Goal: Transaction & Acquisition: Book appointment/travel/reservation

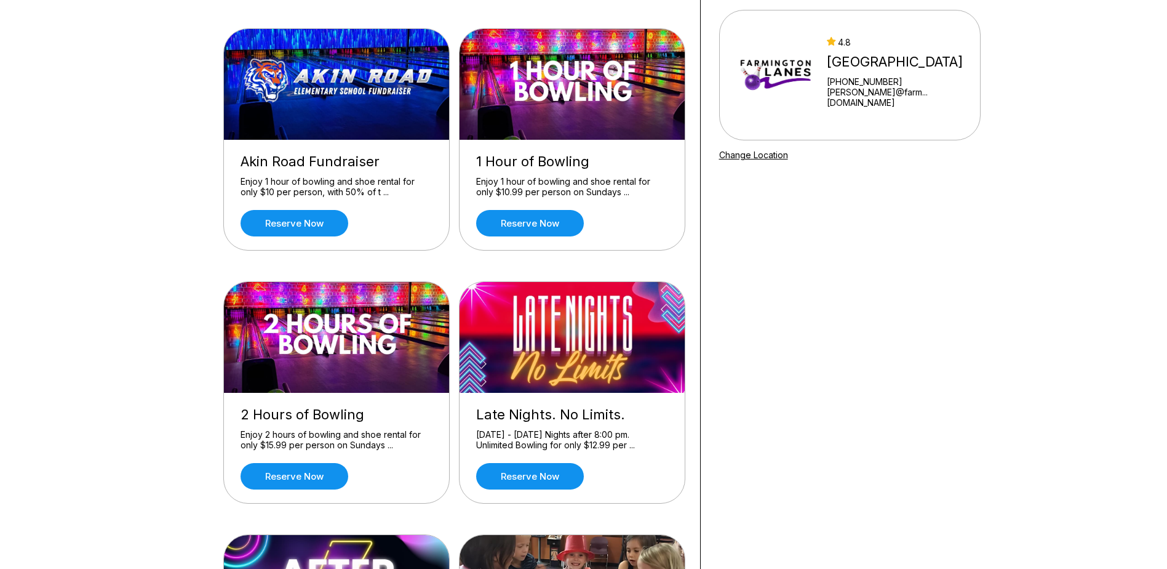
scroll to position [241, 0]
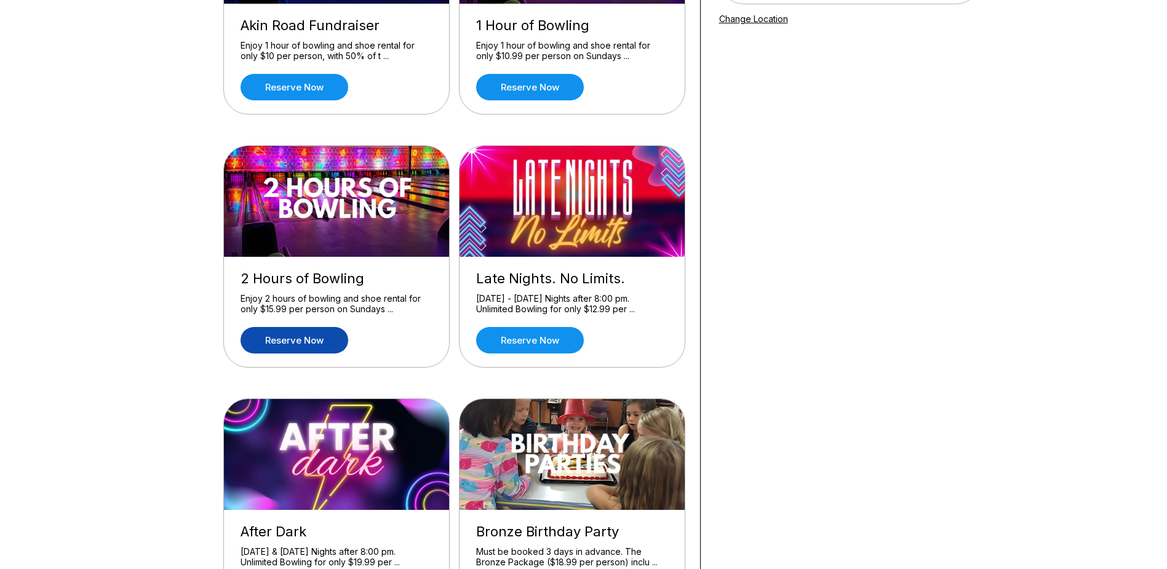
click at [299, 337] on link "Reserve now" at bounding box center [295, 340] width 108 height 26
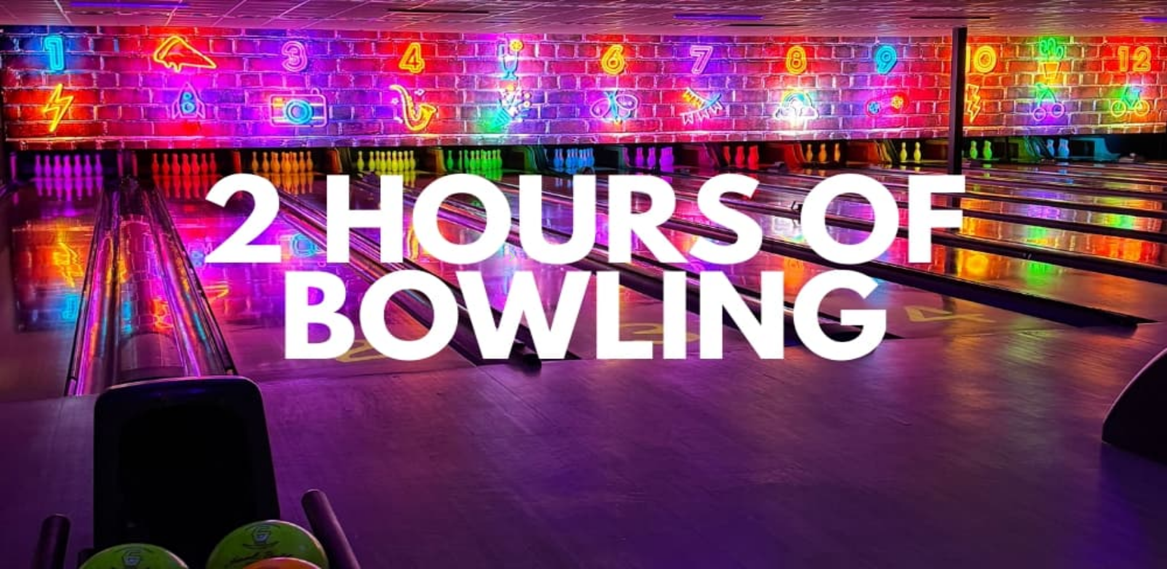
scroll to position [62, 0]
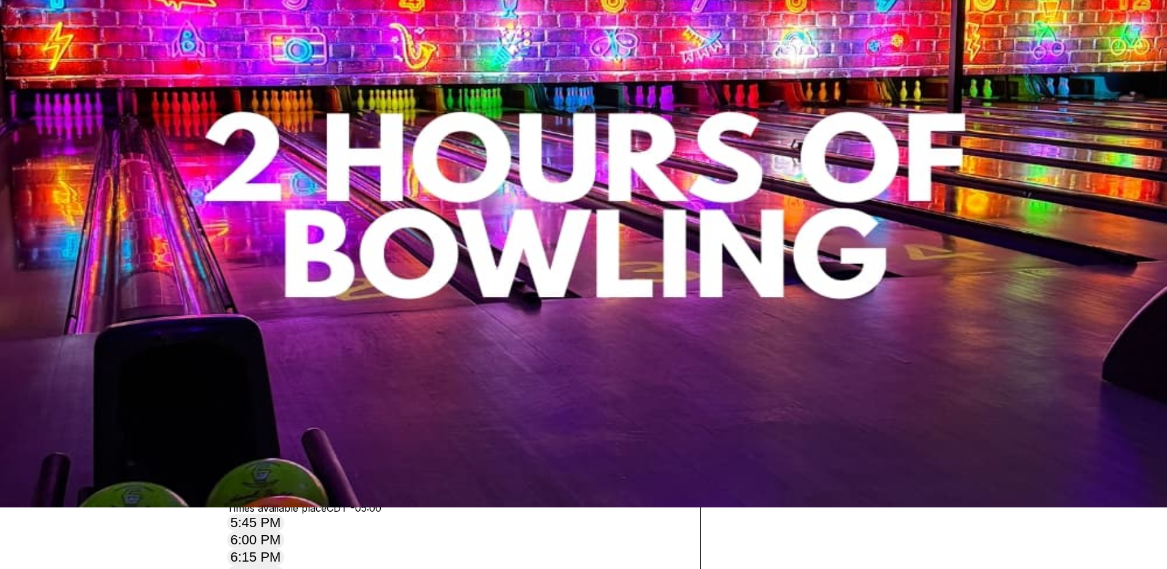
click at [319, 113] on icon at bounding box center [322, 109] width 7 height 7
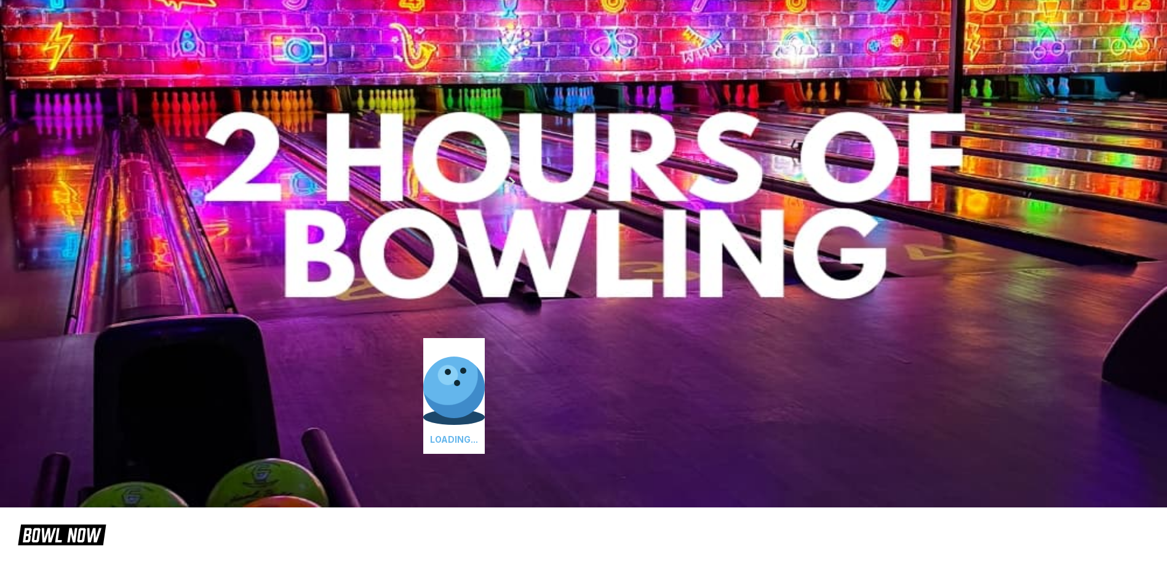
click at [336, 100] on icon at bounding box center [339, 96] width 7 height 7
type input "*"
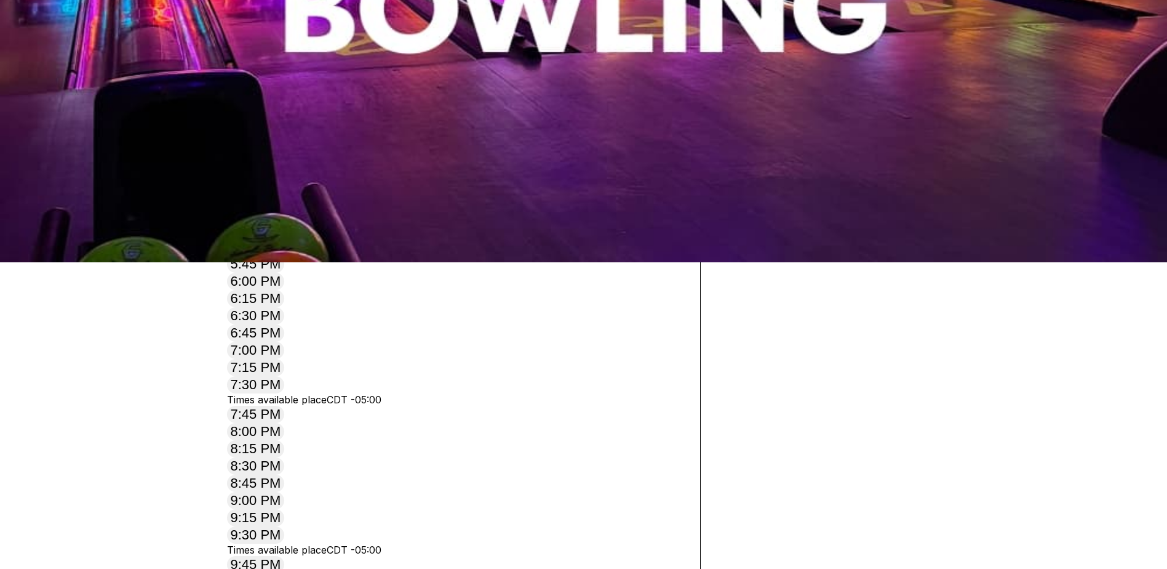
scroll to position [308, 0]
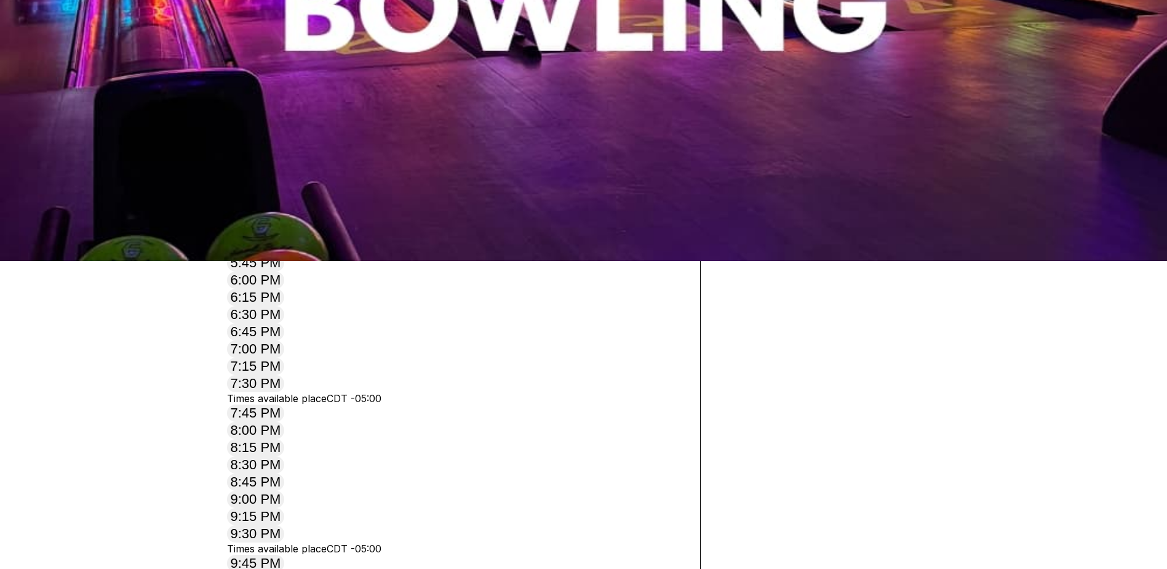
click at [285, 242] on button "5:30 PM" at bounding box center [256, 233] width 58 height 17
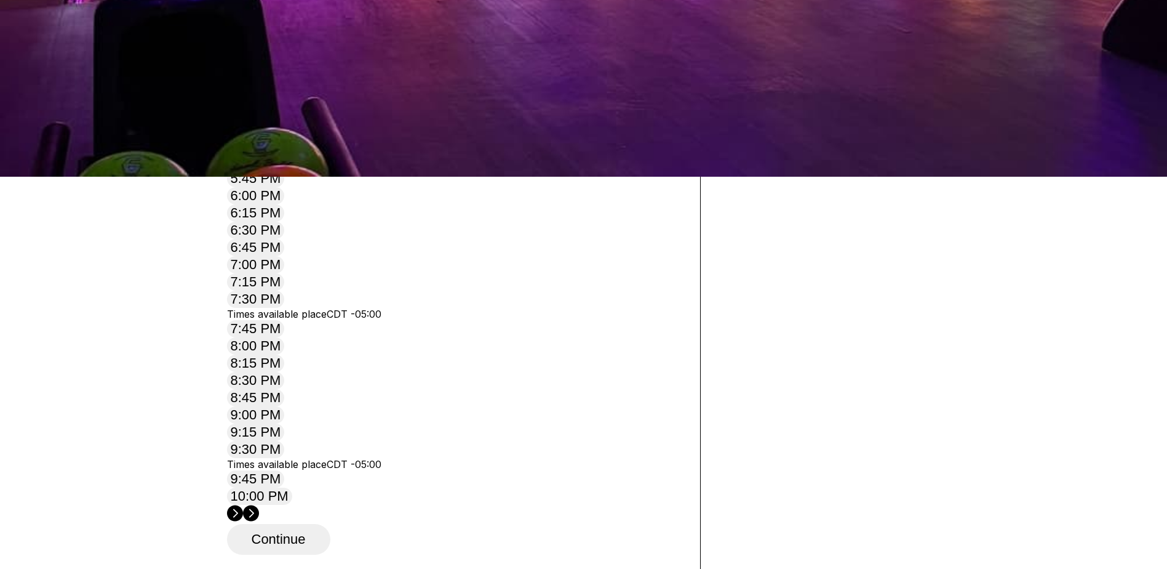
scroll to position [431, 0]
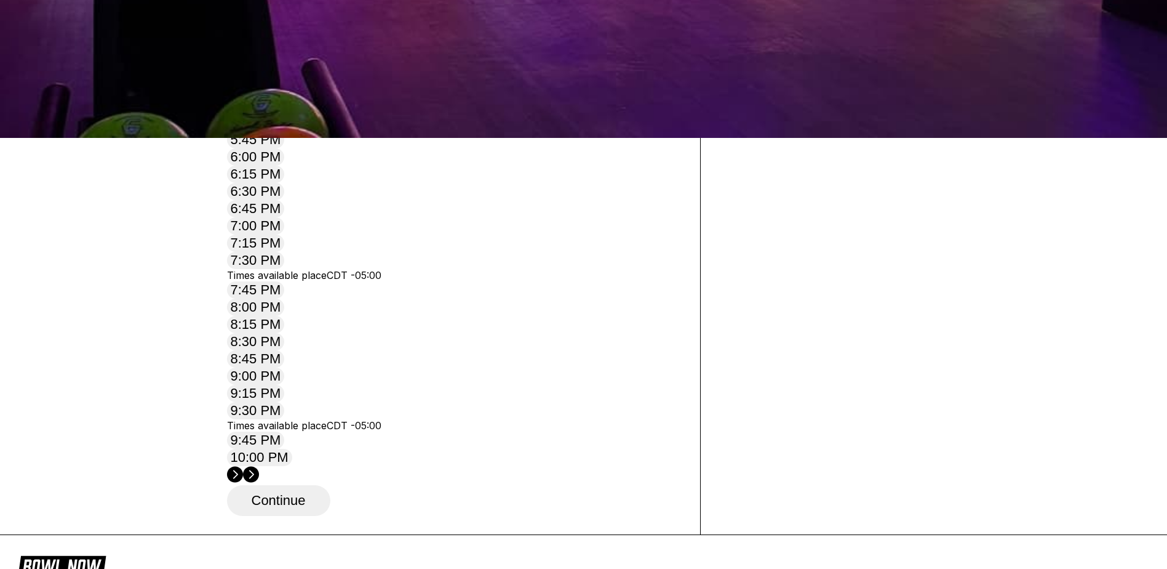
click at [274, 485] on button "Continue" at bounding box center [278, 500] width 103 height 31
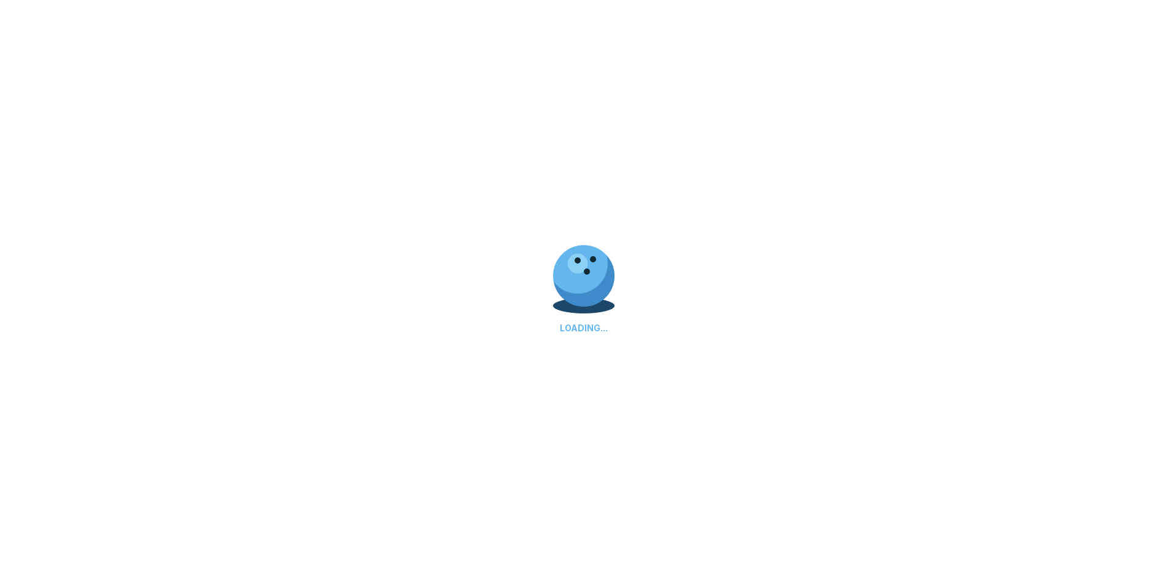
select select "**"
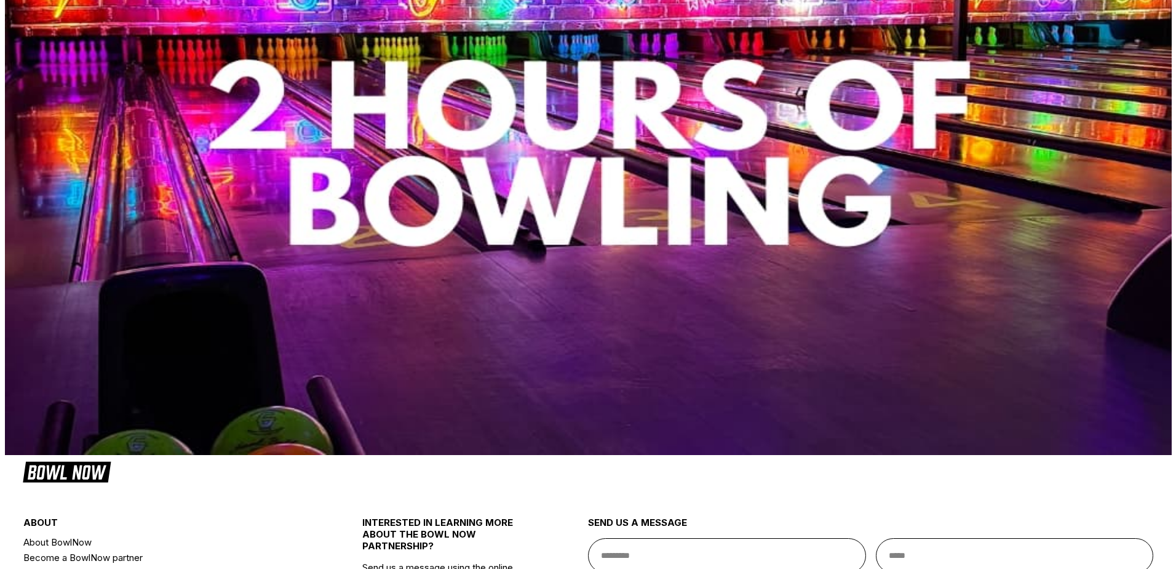
scroll to position [123, 0]
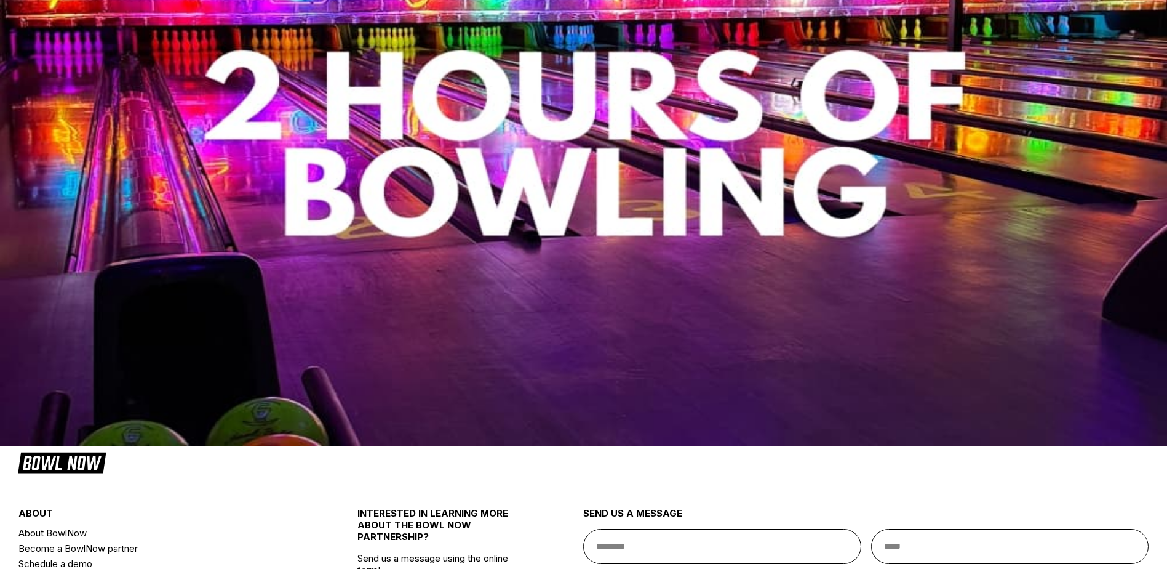
click at [389, 412] on button "Continue as guest" at bounding box center [308, 396] width 162 height 31
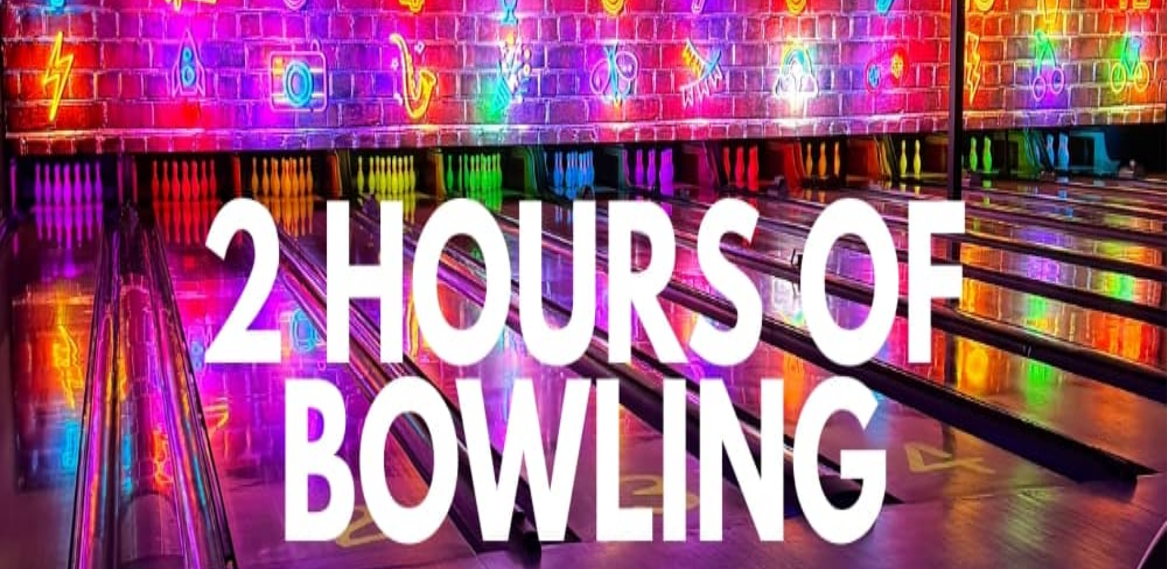
type input "****"
type input "*******"
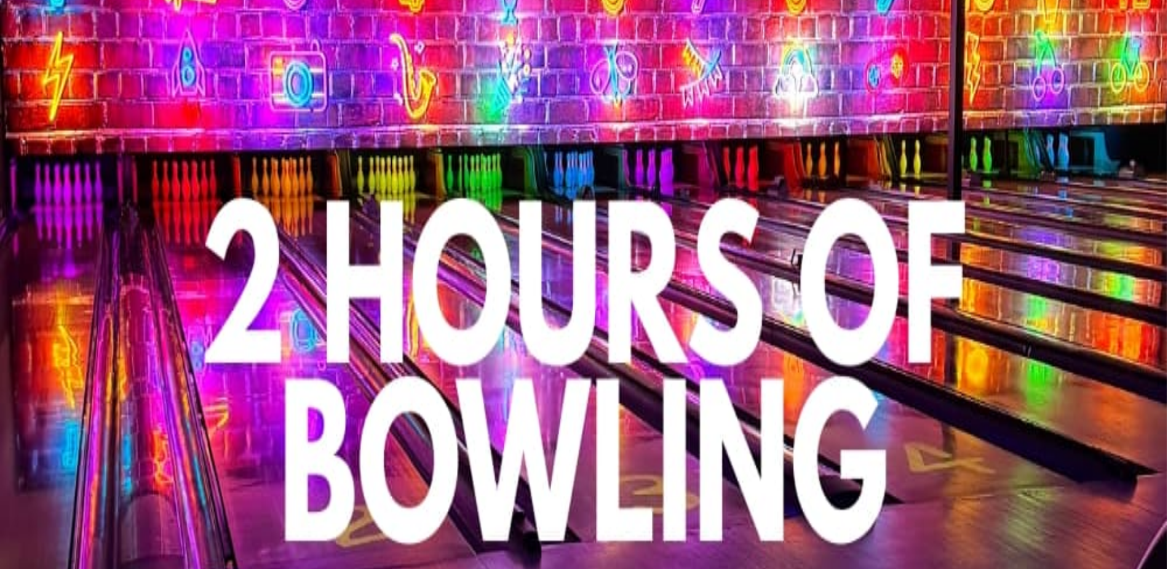
type input "**********"
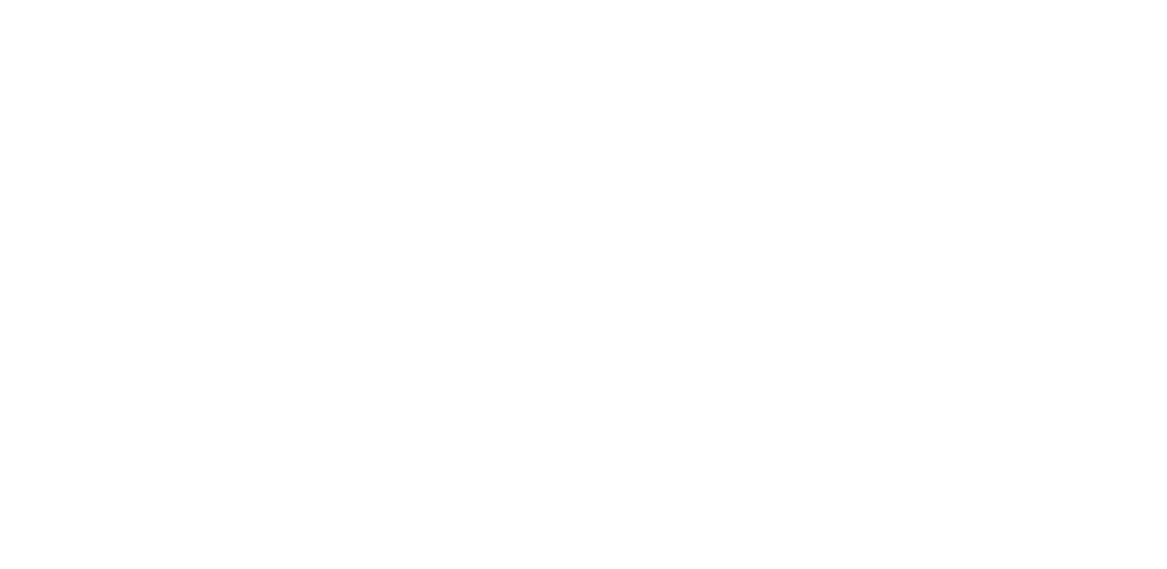
scroll to position [0, 0]
select select "**"
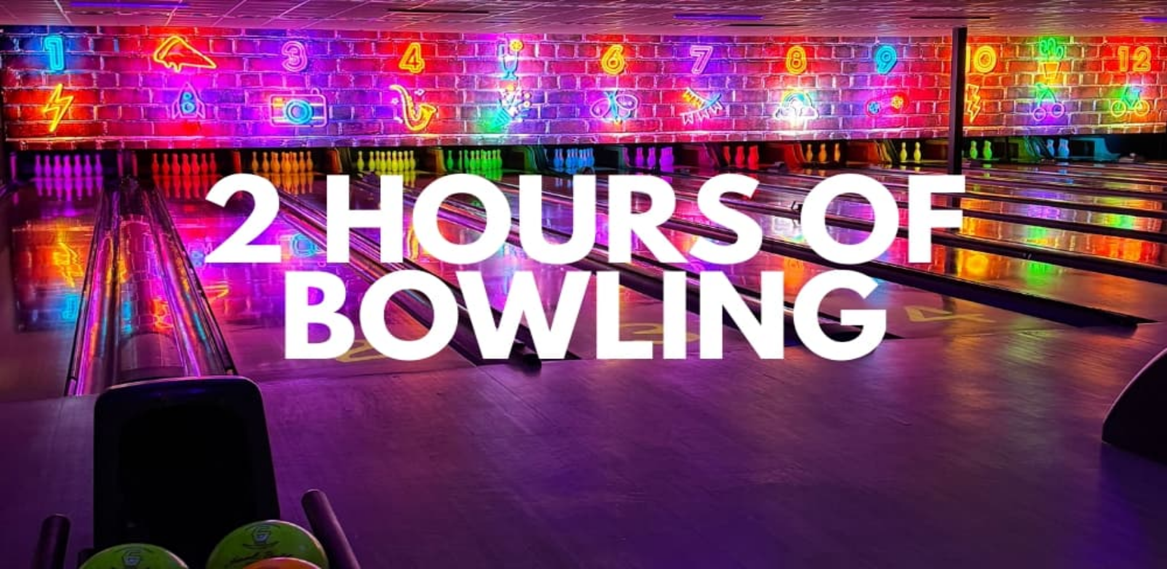
click at [816, 352] on img at bounding box center [583, 284] width 1167 height 569
click at [1104, 33] on icon "button" at bounding box center [1108, 33] width 17 height 17
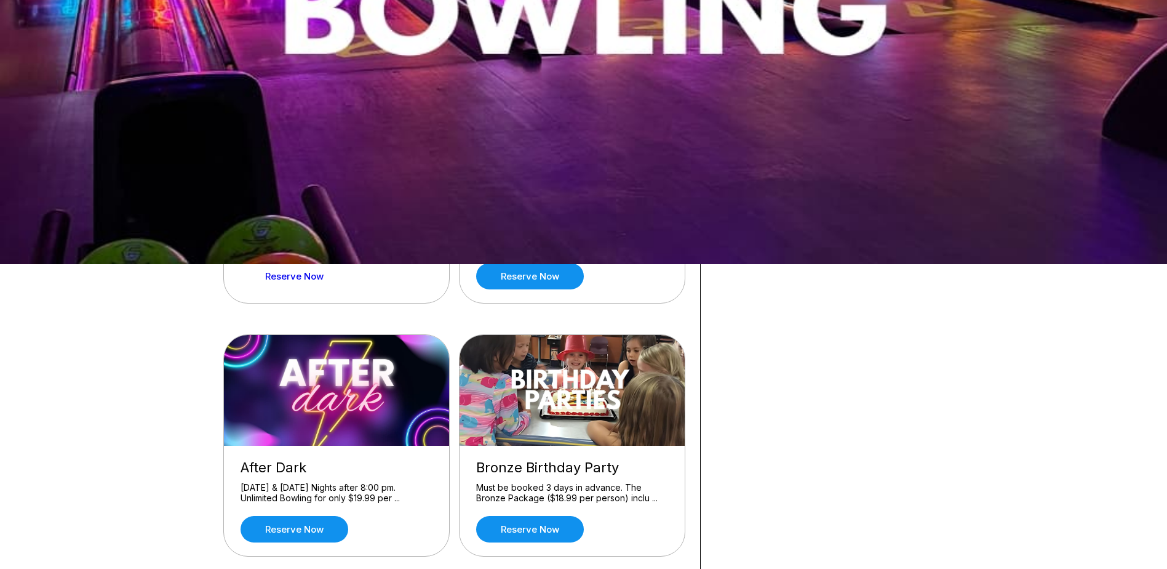
scroll to position [185, 0]
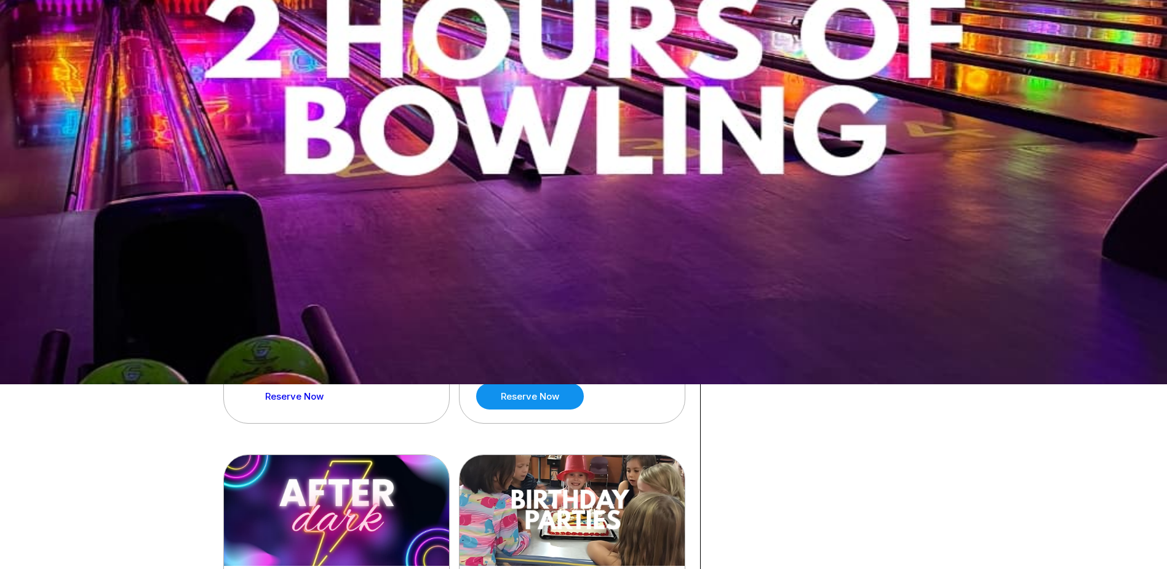
click at [299, 396] on link "Reserve now" at bounding box center [295, 396] width 108 height 26
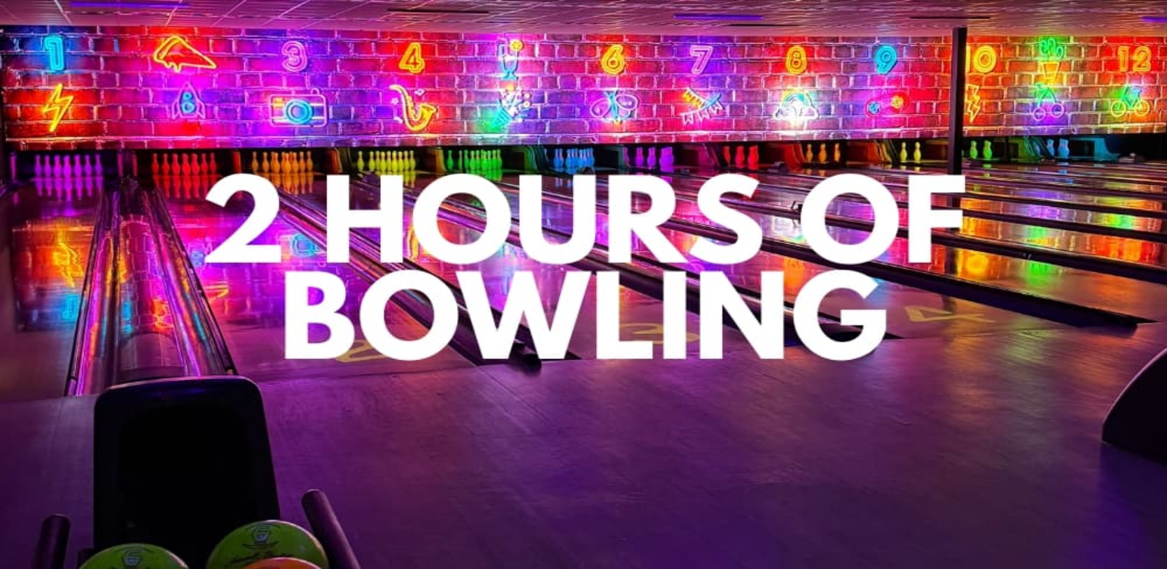
click at [319, 175] on icon at bounding box center [322, 171] width 7 height 7
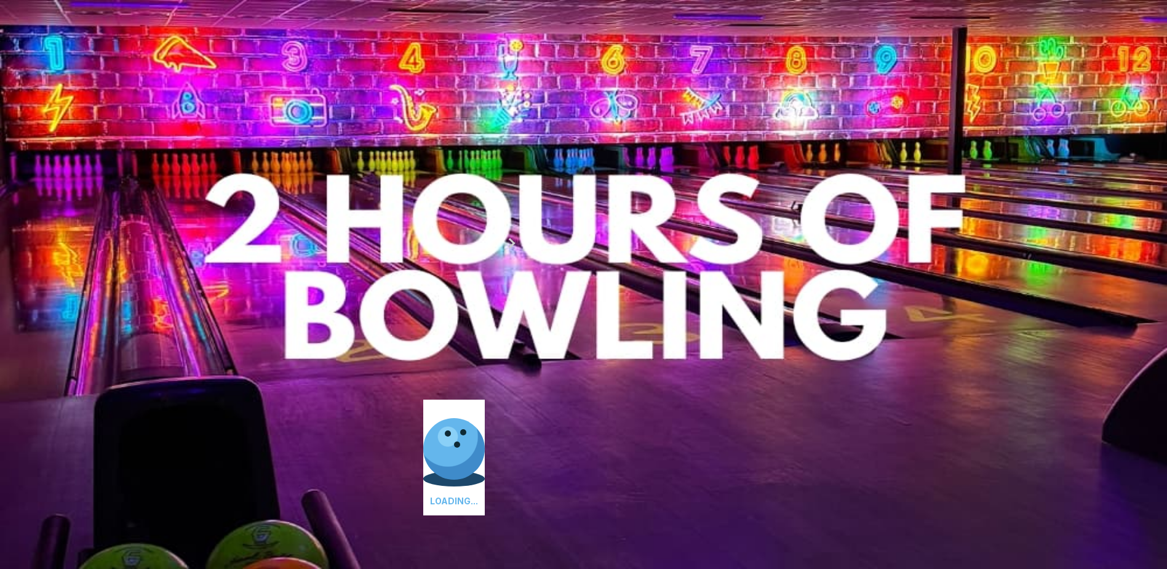
click at [336, 161] on icon at bounding box center [339, 157] width 7 height 7
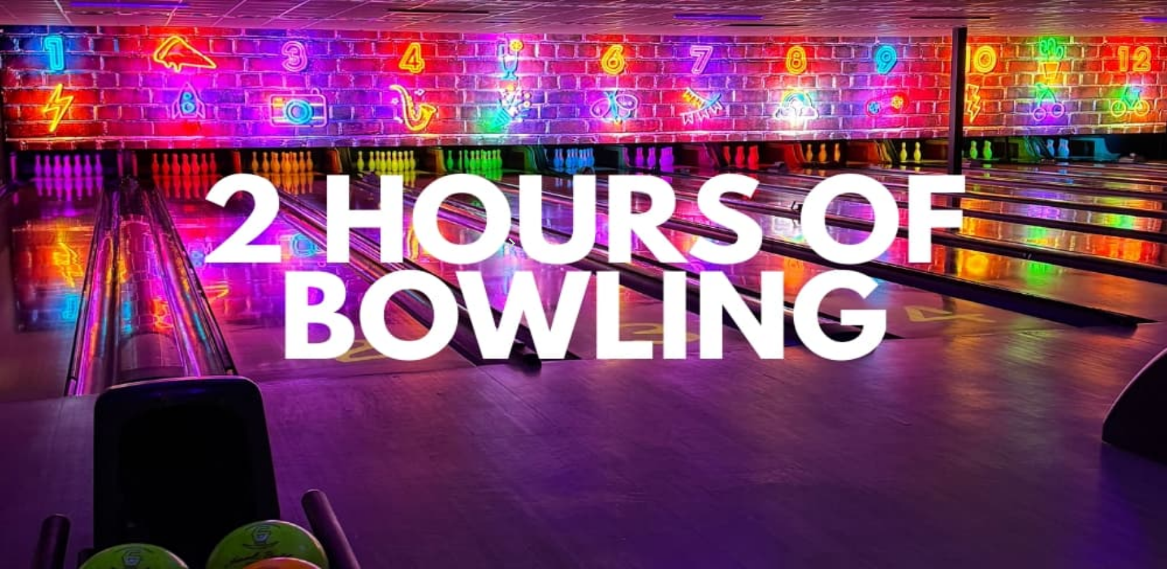
click at [242, 165] on button at bounding box center [235, 158] width 17 height 13
type input "*"
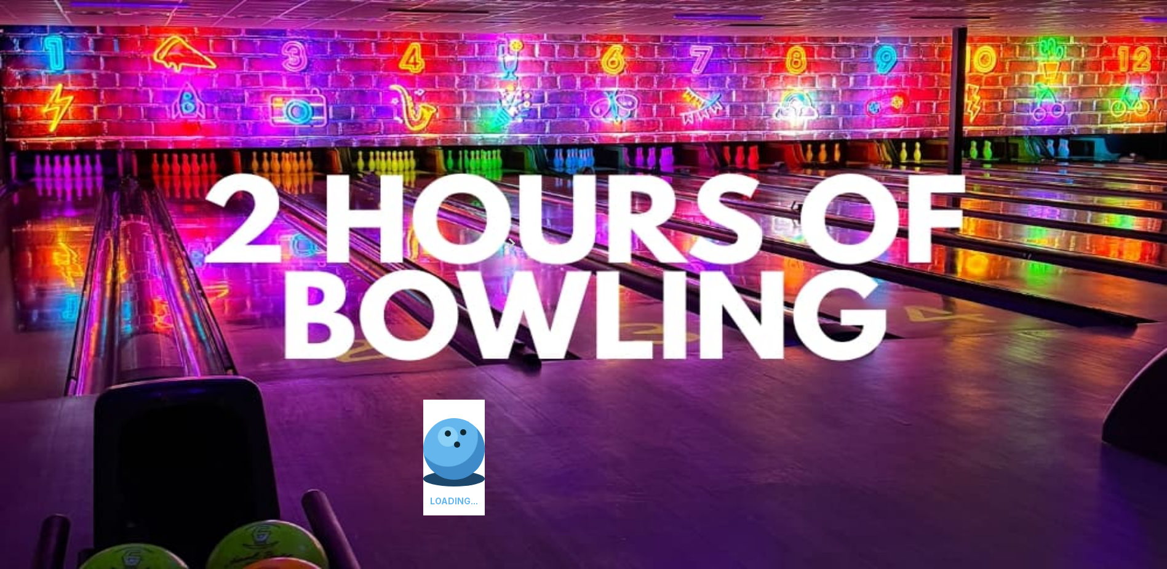
click at [436, 189] on div "Guests? * How many hours? *" at bounding box center [454, 179] width 455 height 80
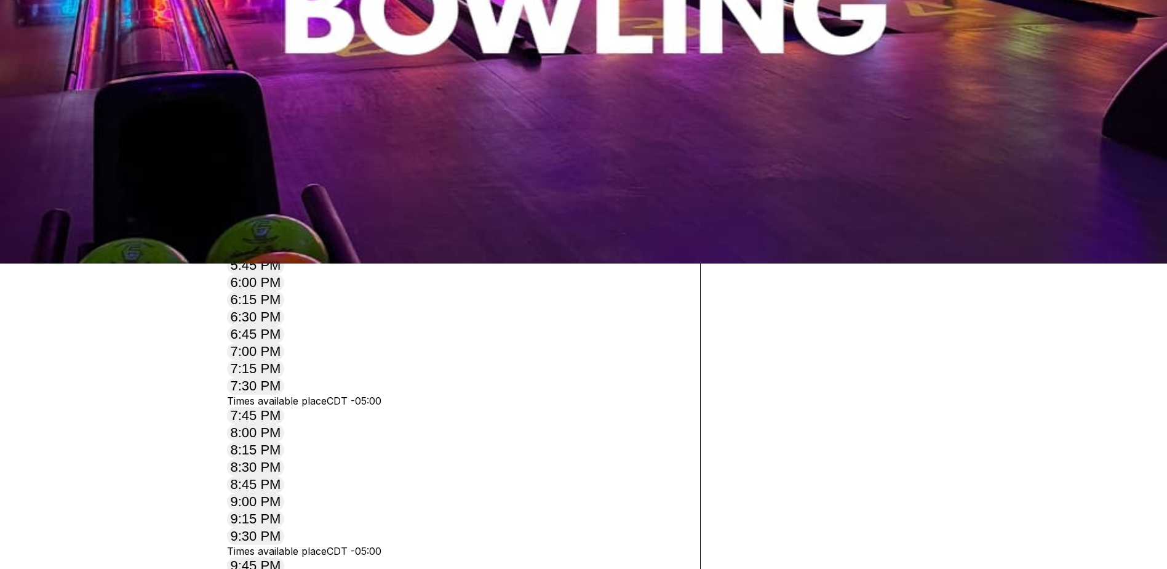
scroll to position [308, 0]
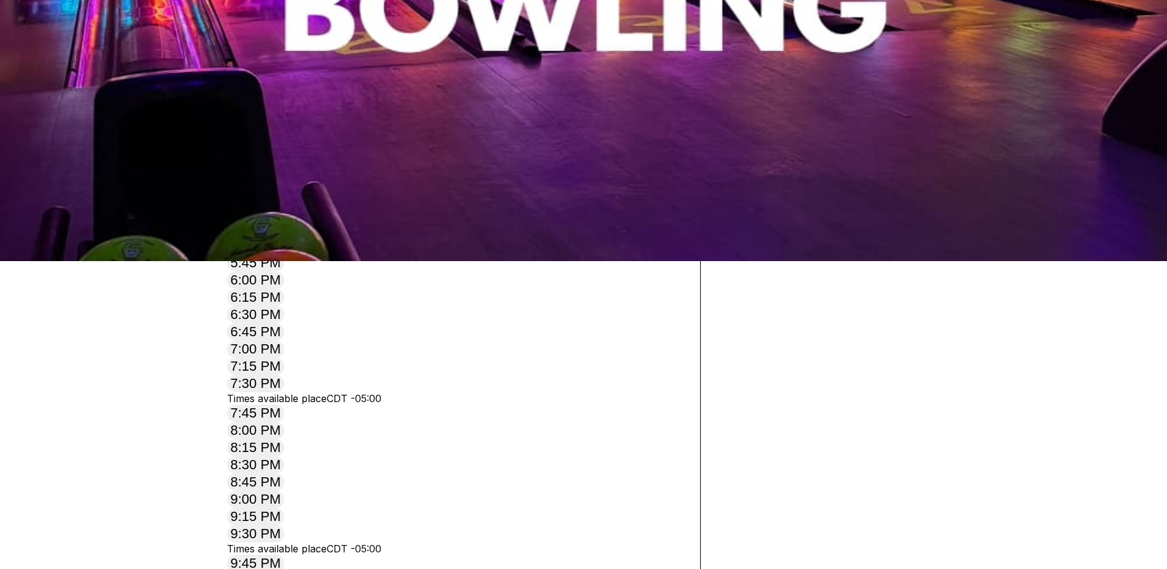
click at [285, 242] on button "5:30 PM" at bounding box center [256, 233] width 58 height 17
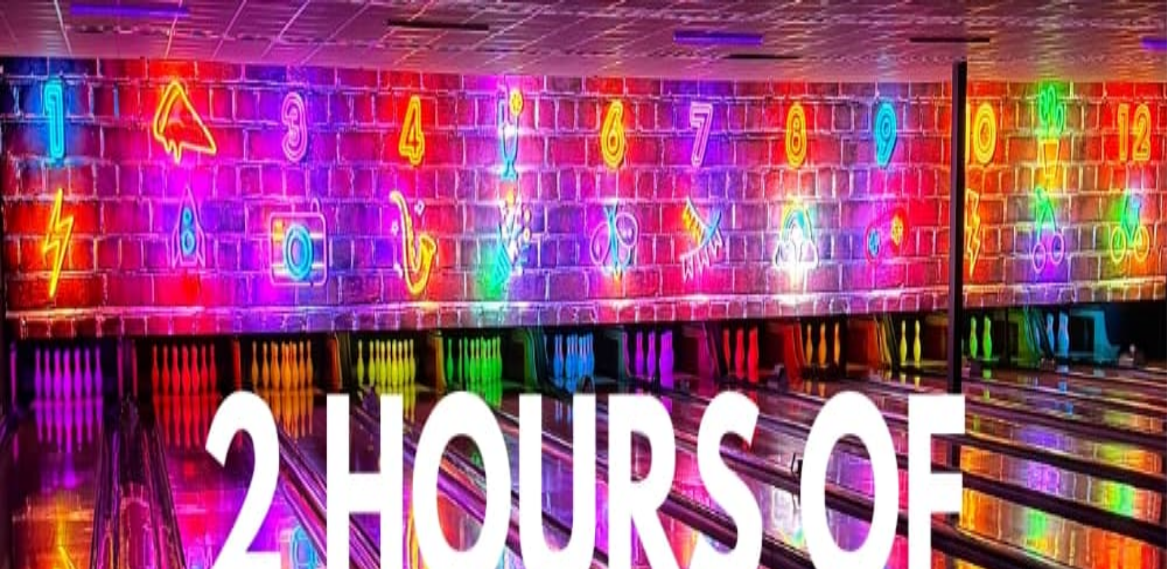
type input "**********"
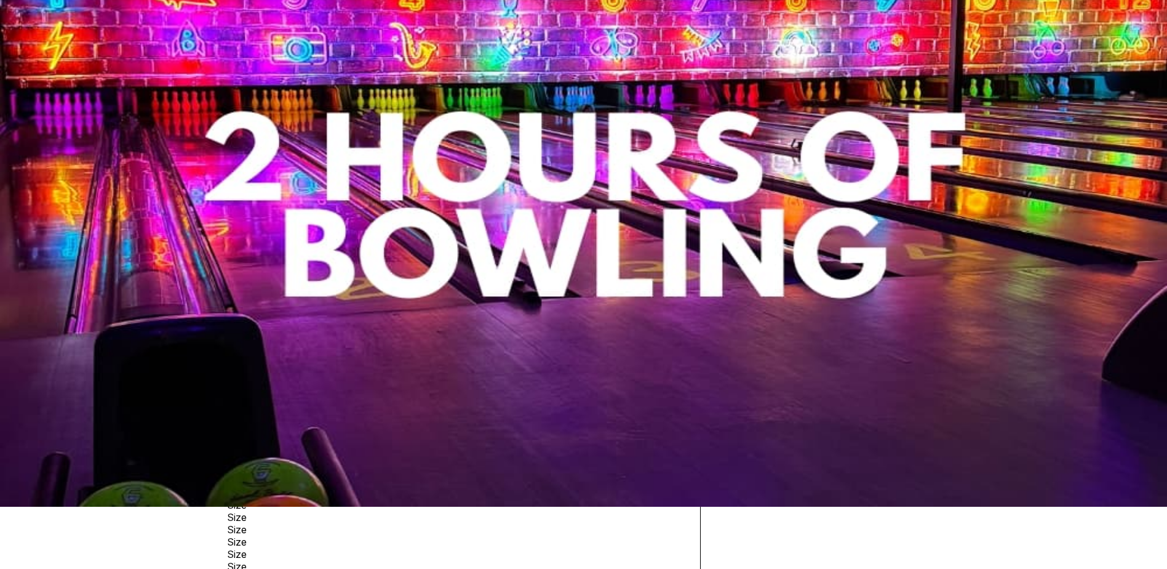
scroll to position [62, 0]
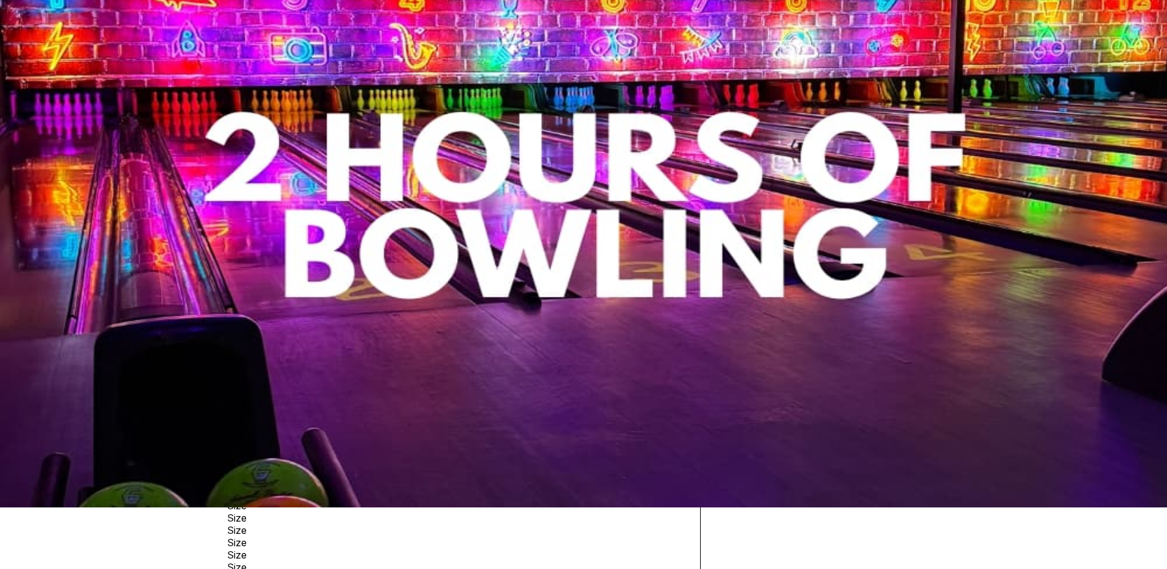
click at [288, 102] on div "You're so close! To finalize your reservation, continue to payment and your res…" at bounding box center [454, 90] width 455 height 25
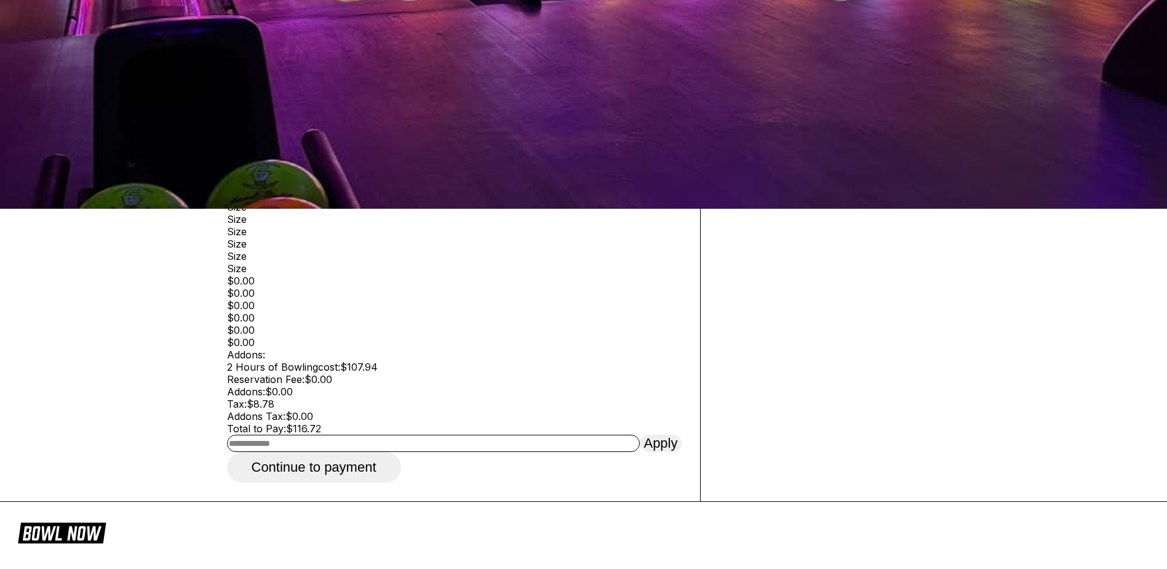
scroll to position [369, 0]
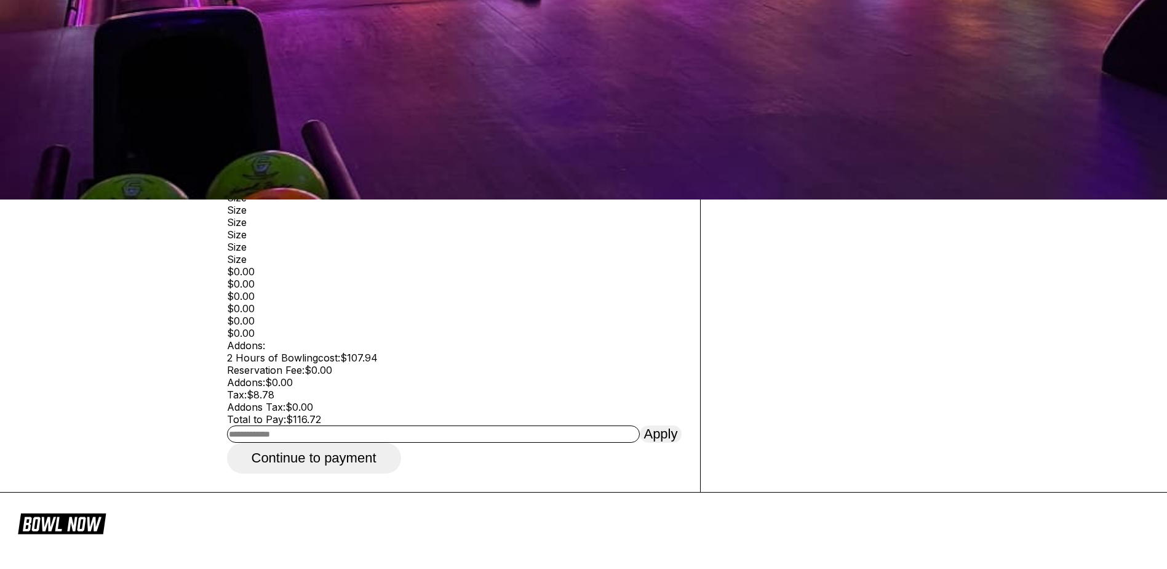
click at [253, 167] on button "Add" at bounding box center [242, 158] width 31 height 17
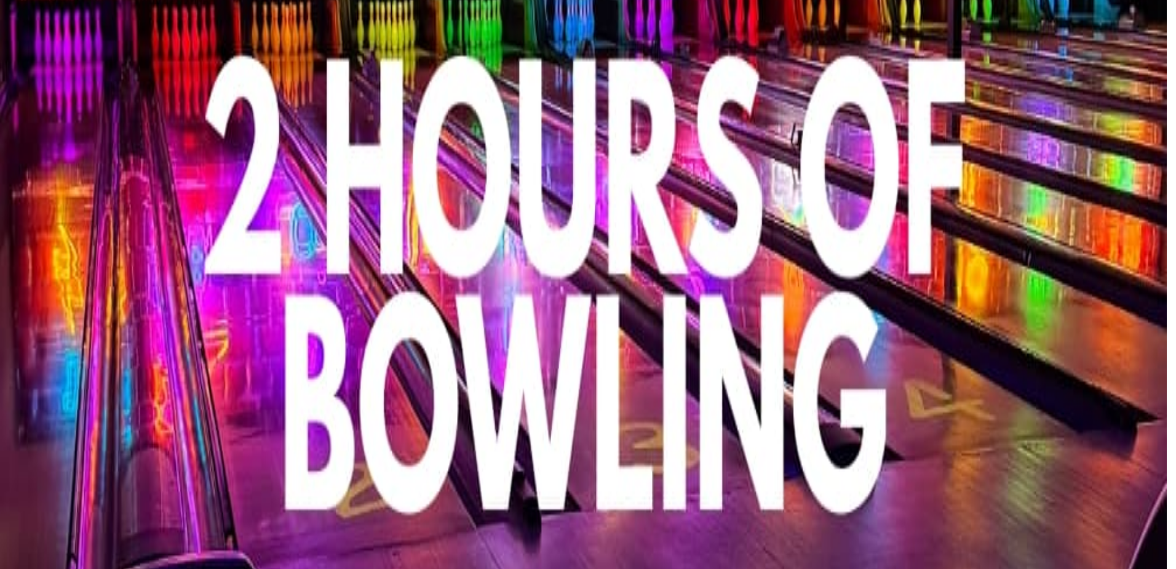
type input "**********"
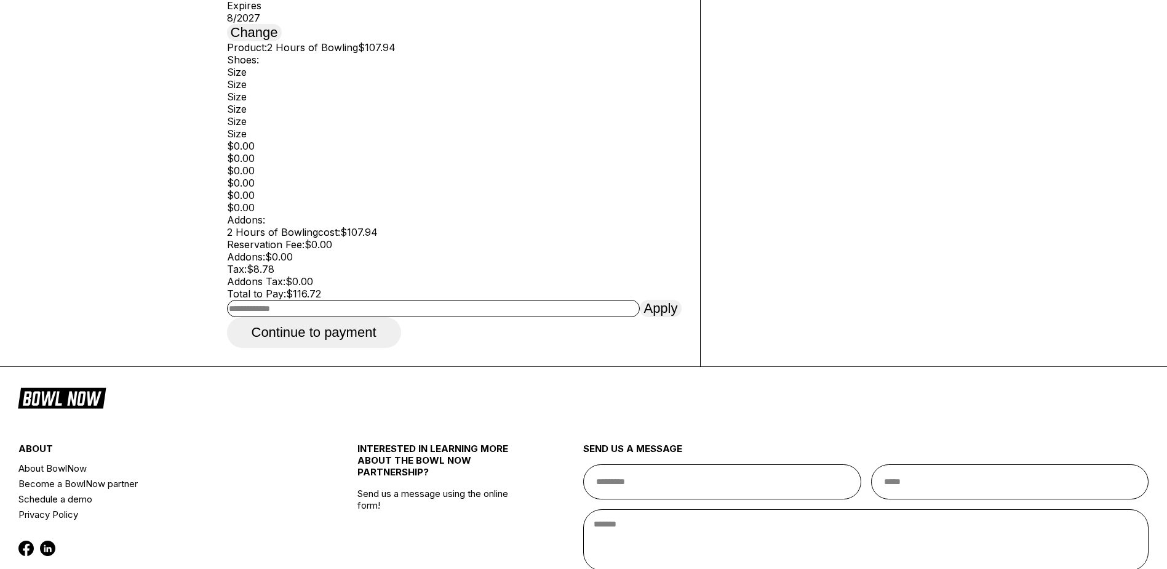
scroll to position [615, 0]
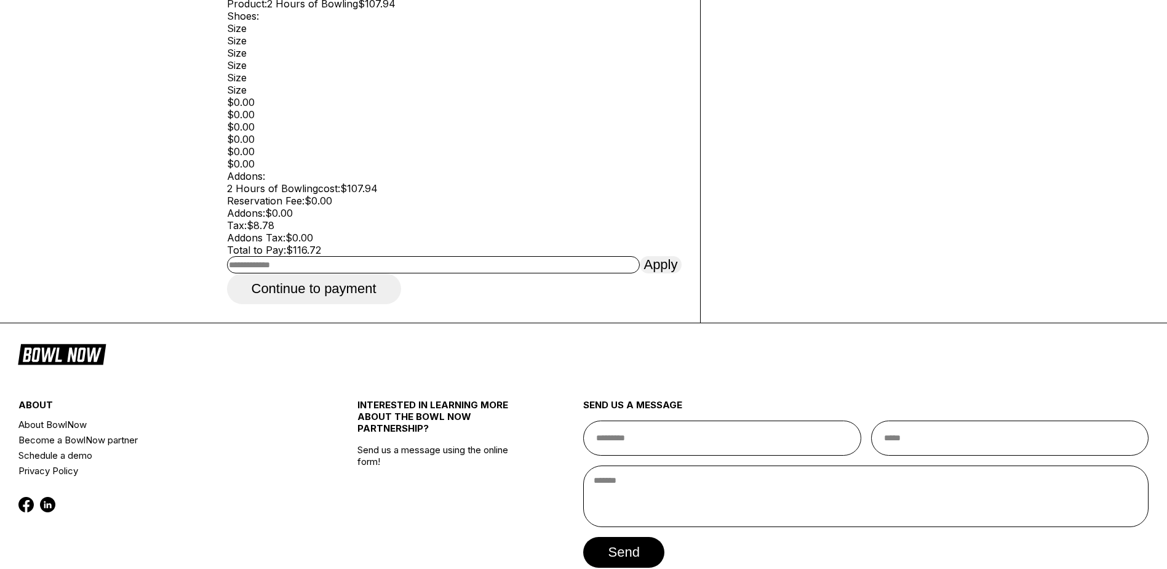
click at [338, 304] on button "Continue to payment" at bounding box center [314, 288] width 174 height 31
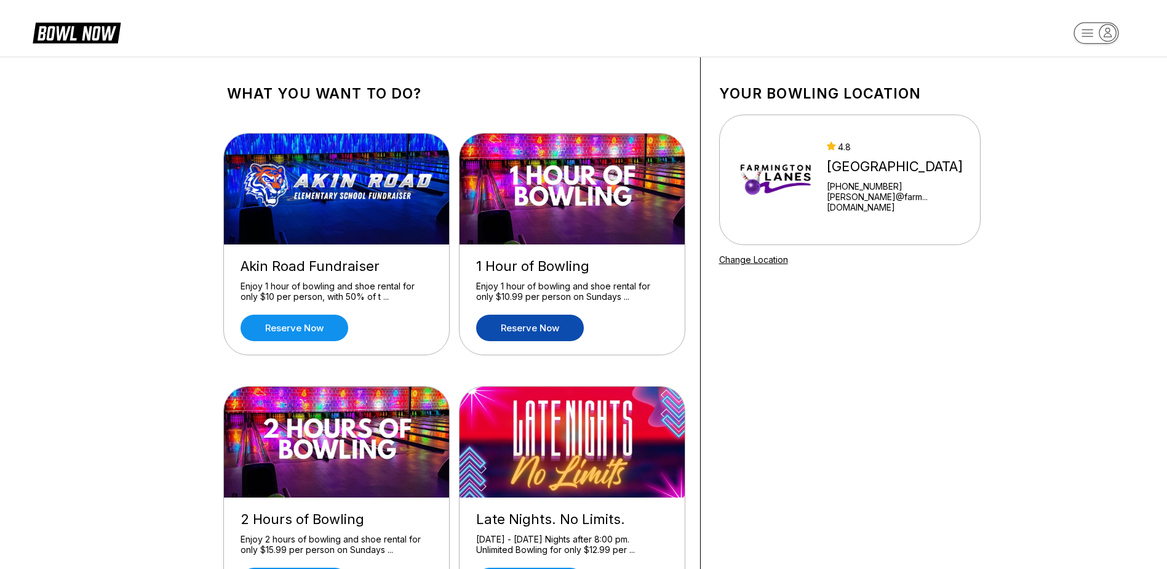
scroll to position [62, 0]
